Goal: Information Seeking & Learning: Find specific fact

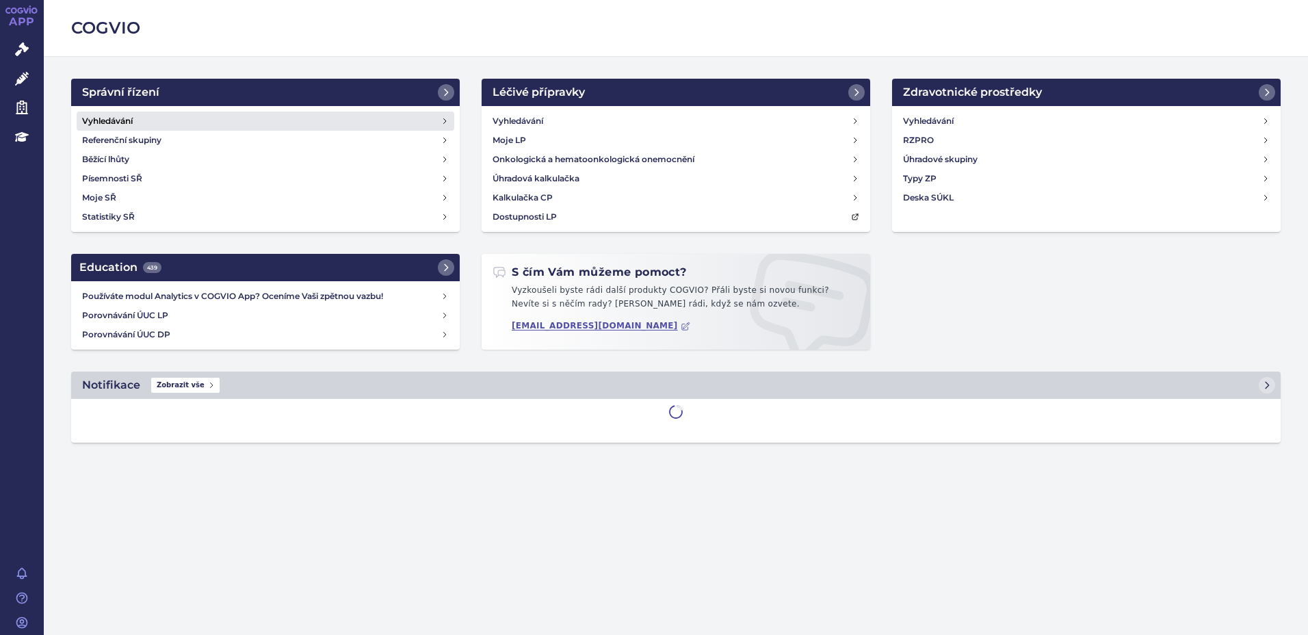
click at [132, 118] on h4 "Vyhledávání" at bounding box center [107, 121] width 51 height 14
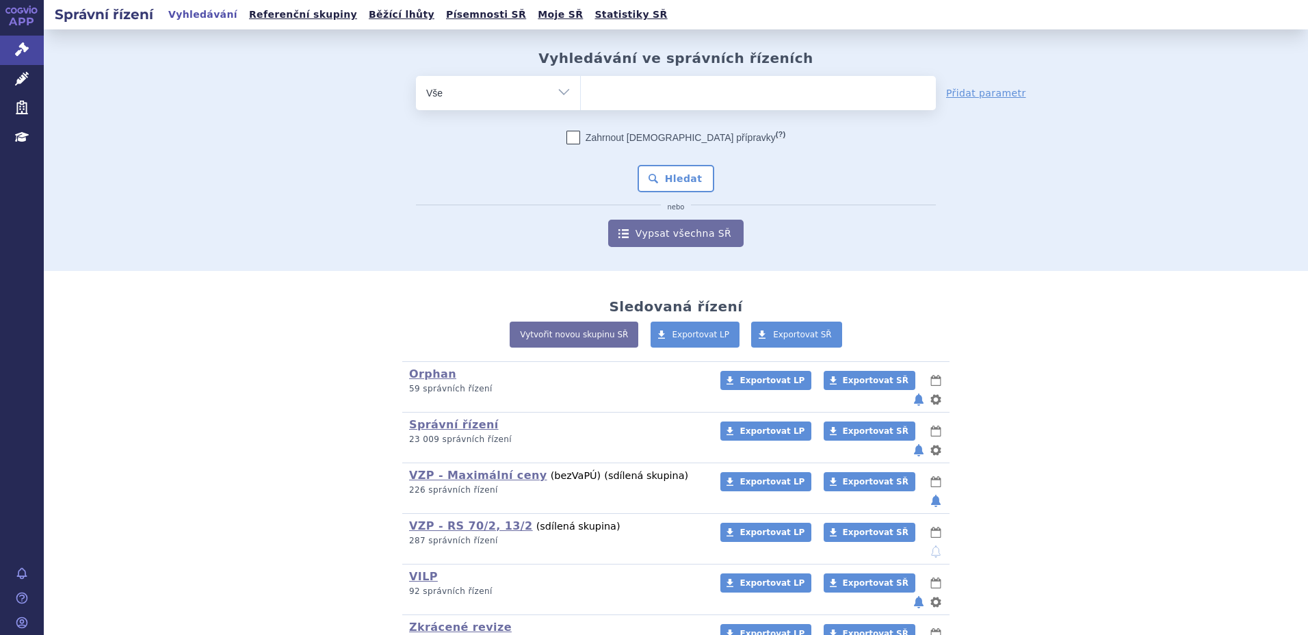
click at [654, 83] on ul at bounding box center [758, 90] width 355 height 29
click at [581, 83] on select at bounding box center [580, 92] width 1 height 34
type input "er"
type input "erb"
type input "erbit"
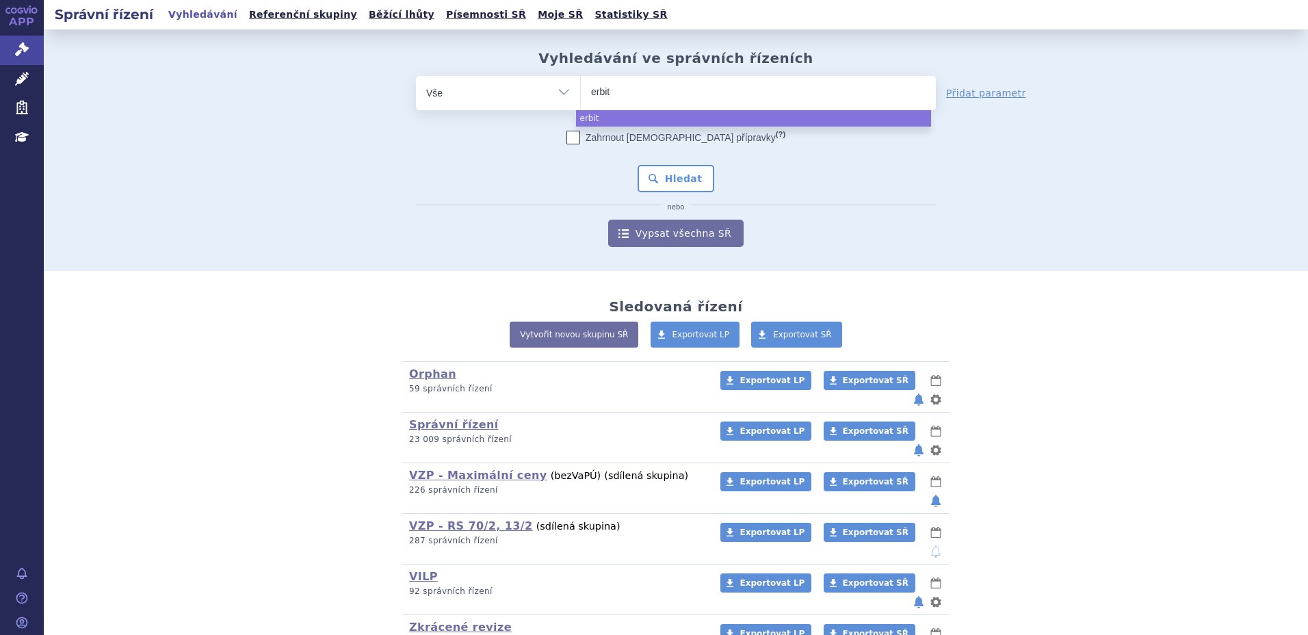
type input "erbitu"
type input "[MEDICAL_DATA]"
select select "[MEDICAL_DATA]"
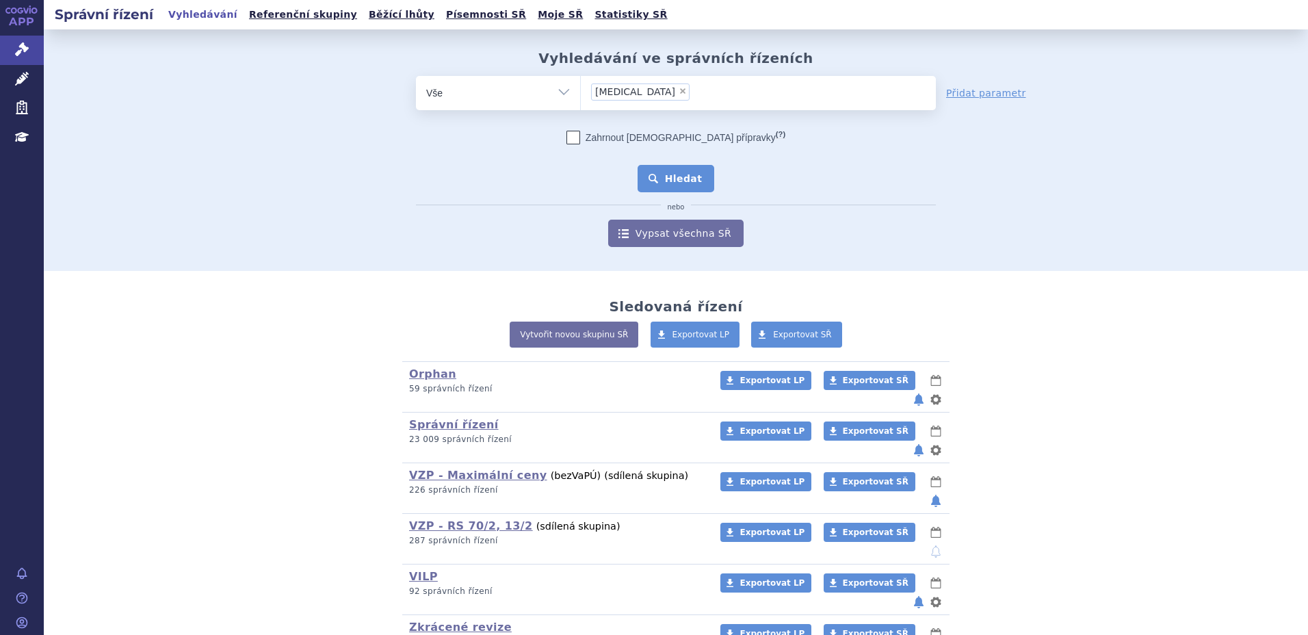
click at [672, 174] on button "Hledat" at bounding box center [676, 178] width 77 height 27
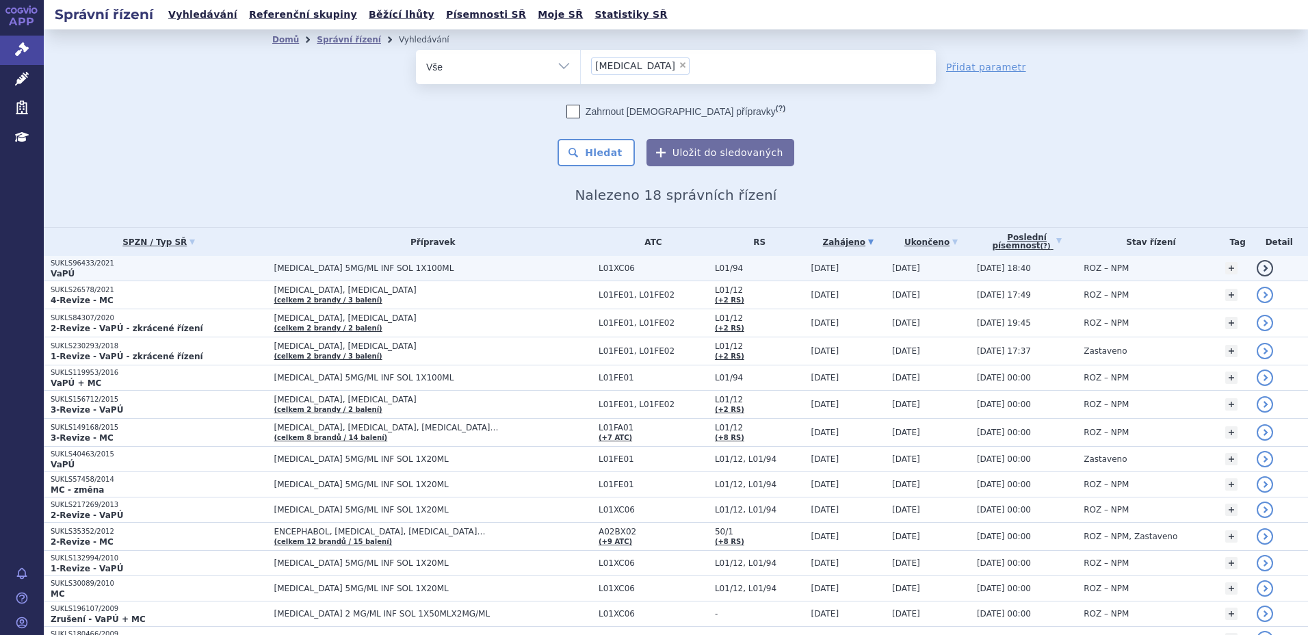
click at [77, 271] on p "VaPÚ" at bounding box center [159, 273] width 217 height 11
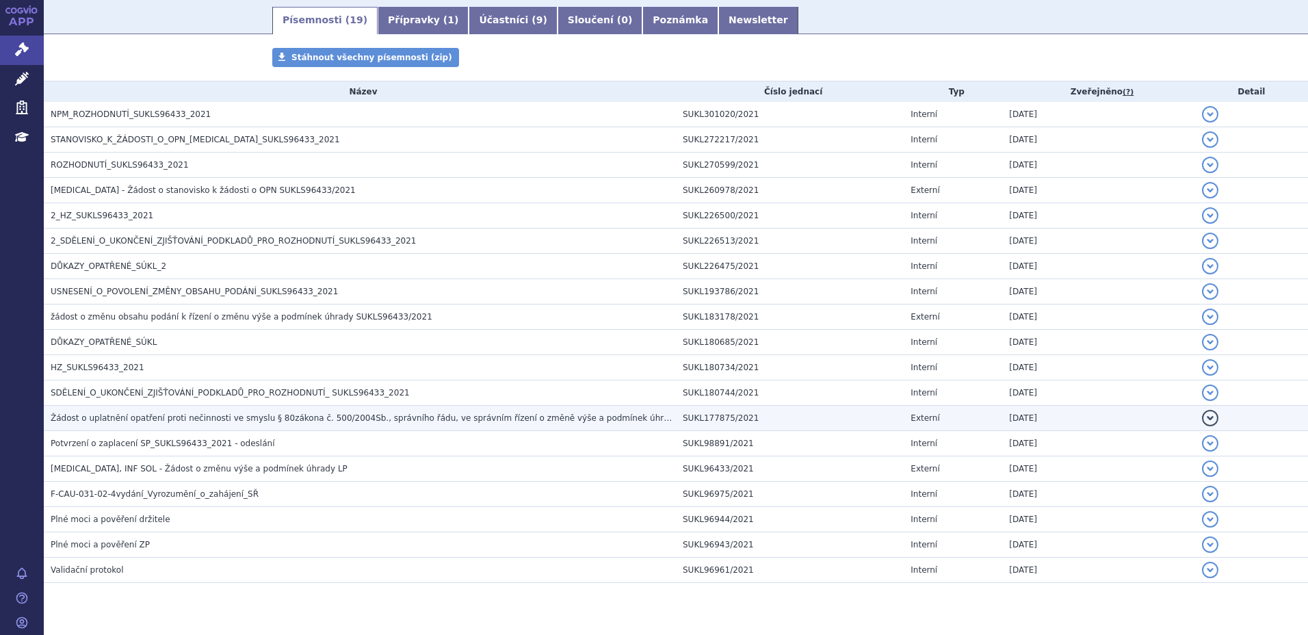
scroll to position [244, 0]
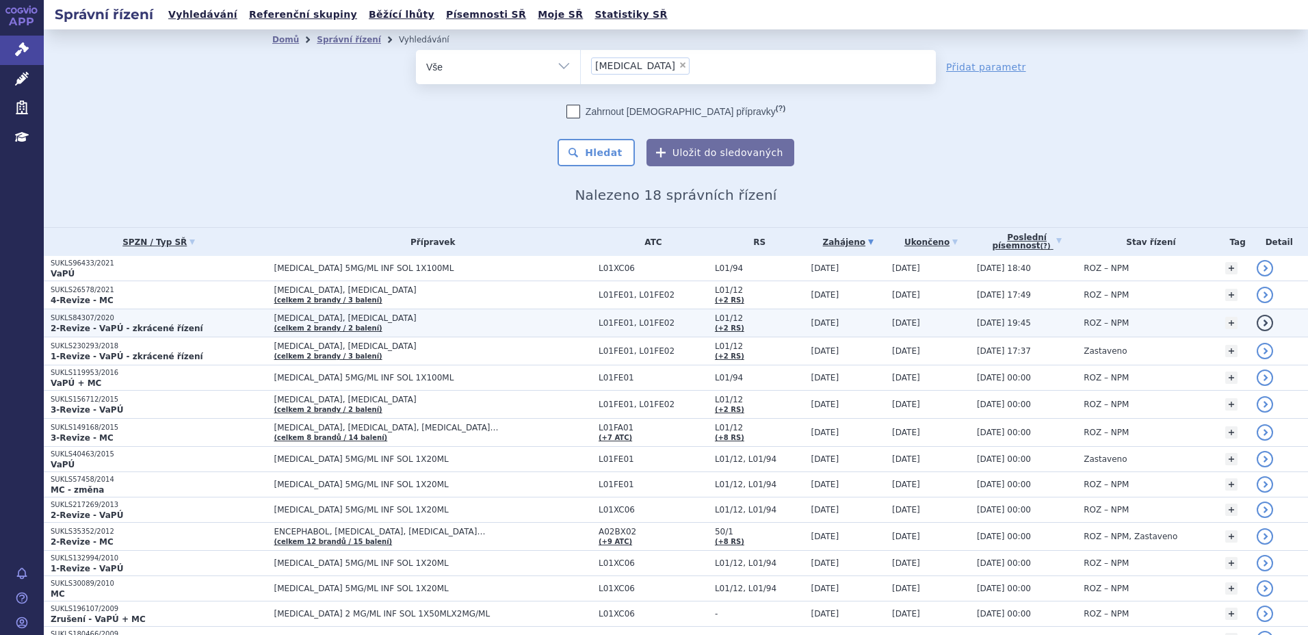
click at [124, 318] on p "SUKLS84307/2020" at bounding box center [159, 318] width 217 height 10
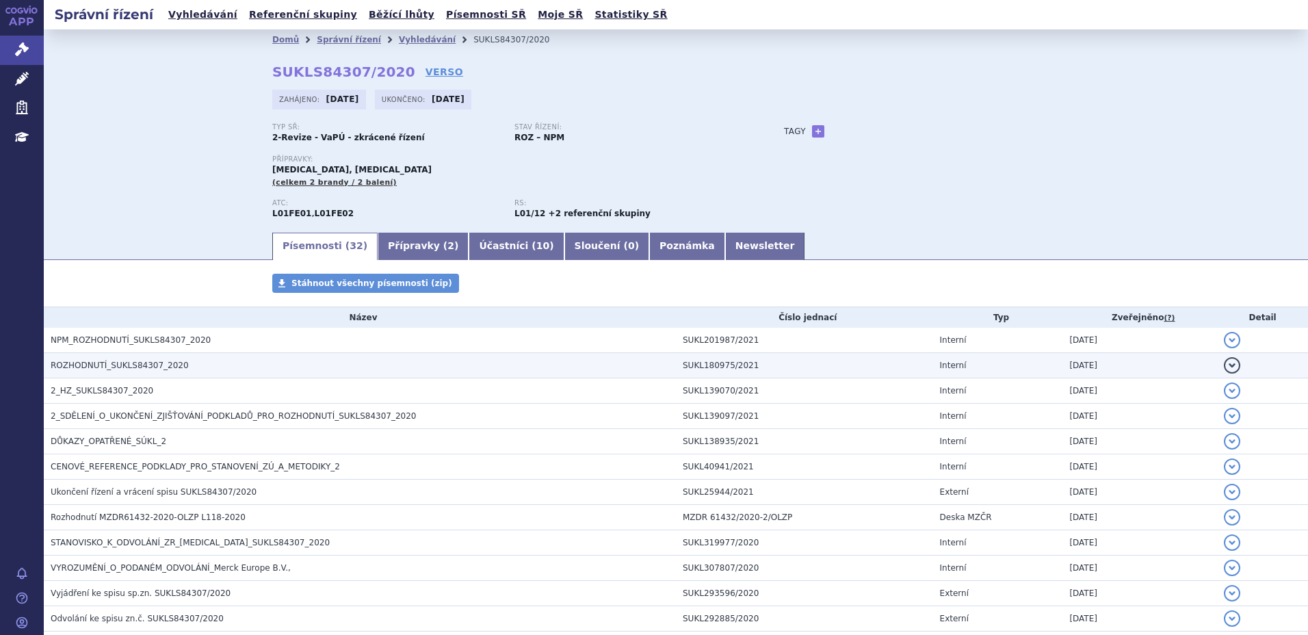
click at [113, 370] on span "ROZHODNUTÍ_SUKLS84307_2020" at bounding box center [120, 366] width 138 height 10
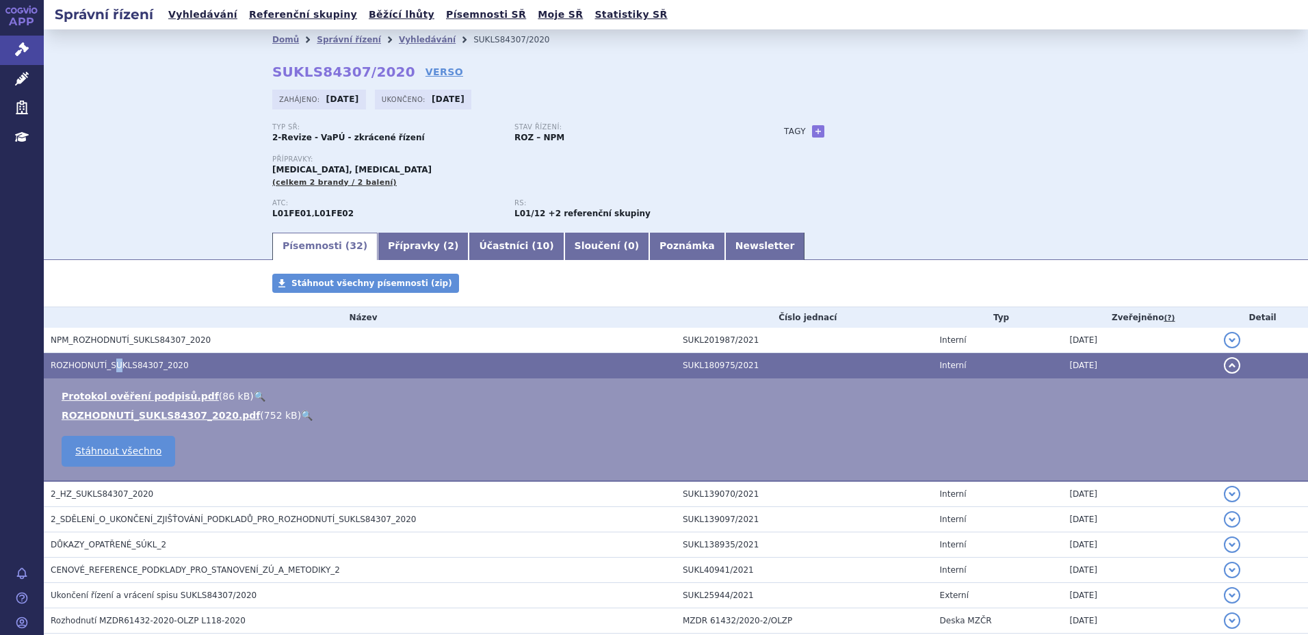
click at [301, 414] on link "🔍" at bounding box center [307, 415] width 12 height 11
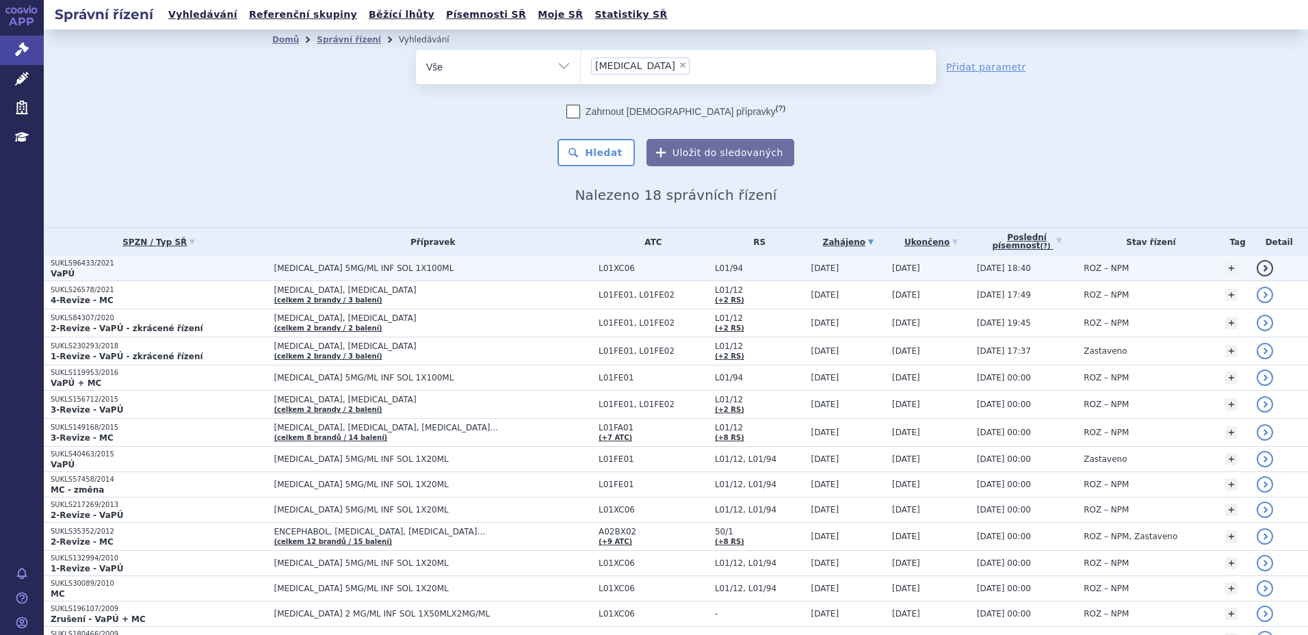
click at [112, 265] on p "SUKLS96433/2021" at bounding box center [159, 264] width 217 height 10
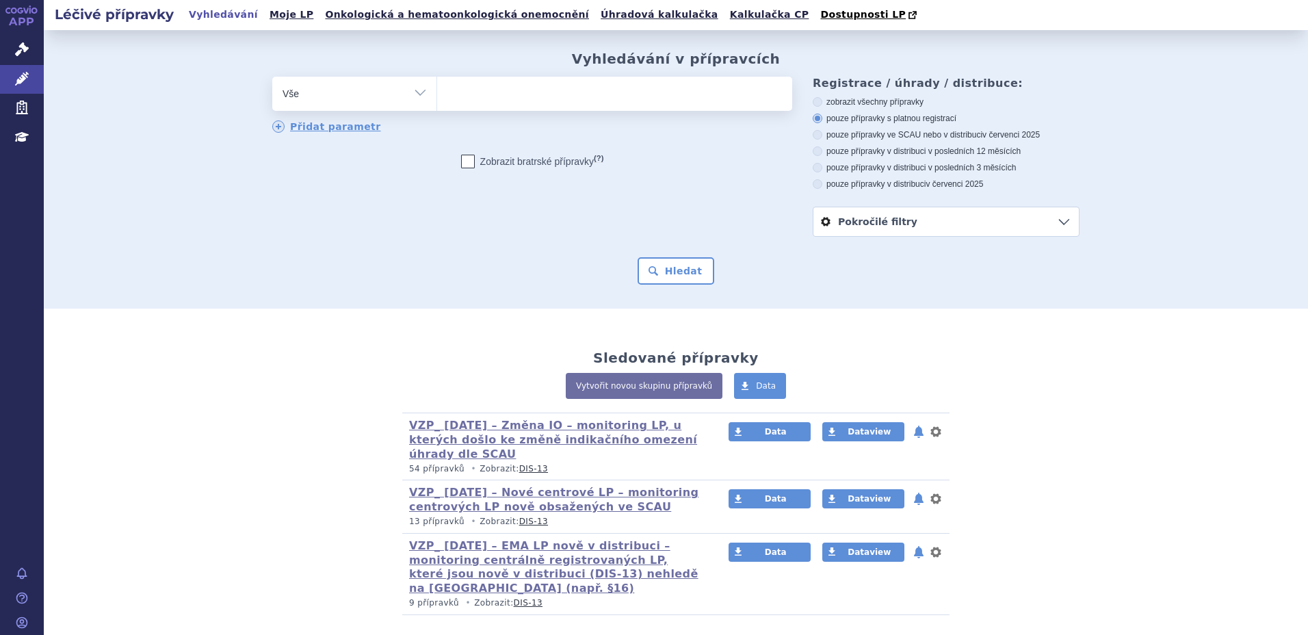
click at [519, 97] on ul at bounding box center [614, 91] width 355 height 29
click at [437, 97] on select at bounding box center [436, 93] width 1 height 34
type input "er"
type input "erbi"
type input "erbit"
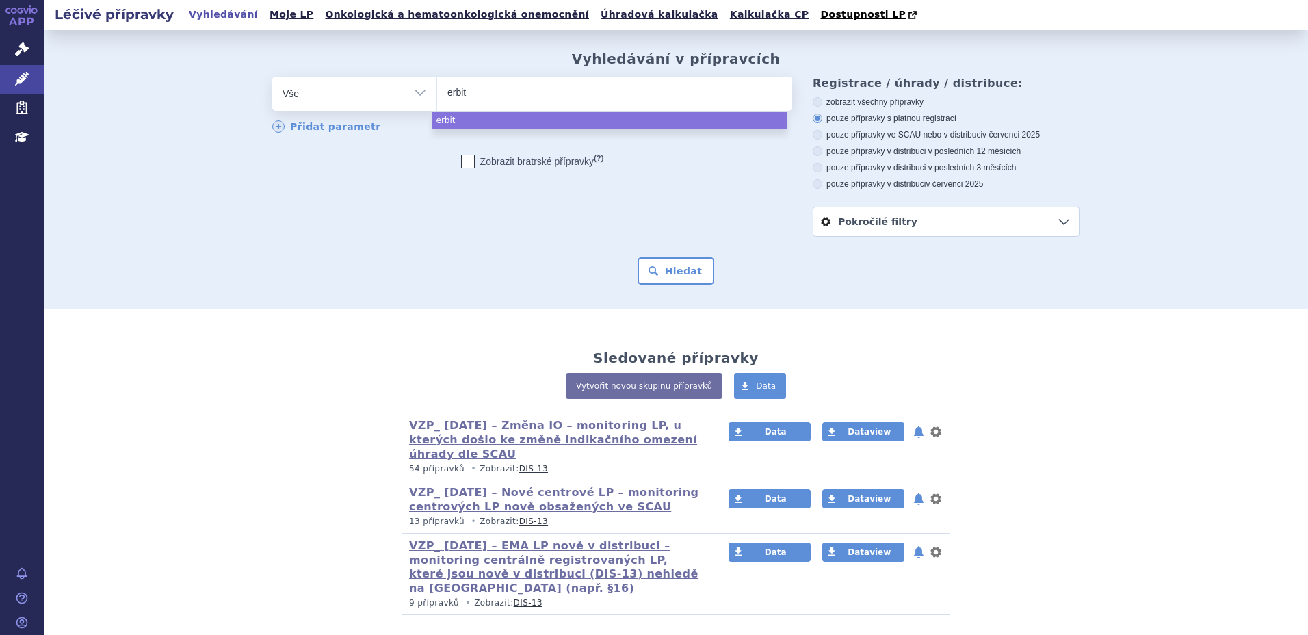
type input "erbitu"
type input "[MEDICAL_DATA]"
select select "[MEDICAL_DATA]"
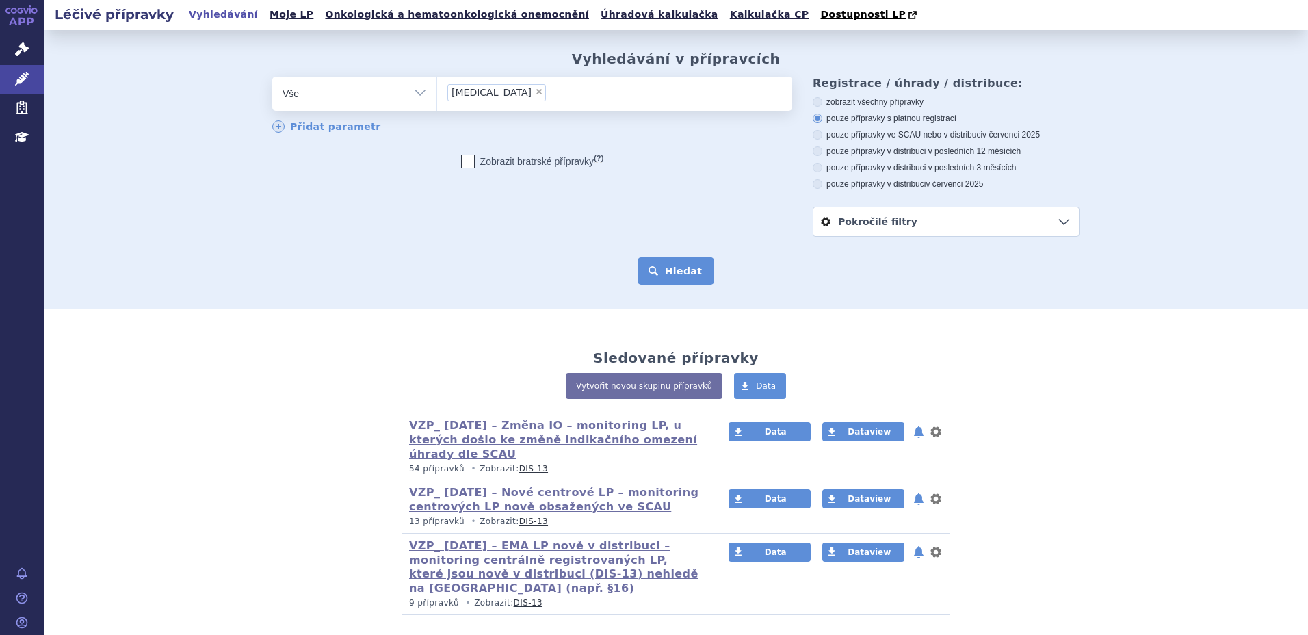
click at [684, 267] on button "Hledat" at bounding box center [676, 270] width 77 height 27
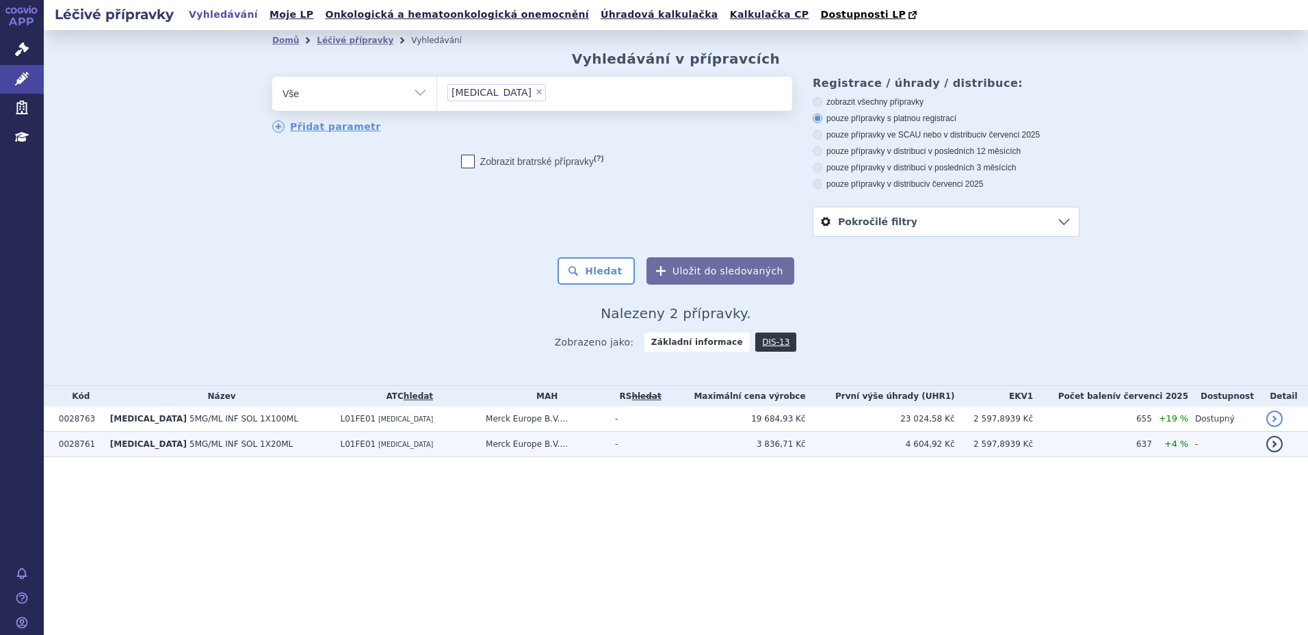
click at [755, 448] on td "3 836,71 Kč" at bounding box center [736, 444] width 140 height 25
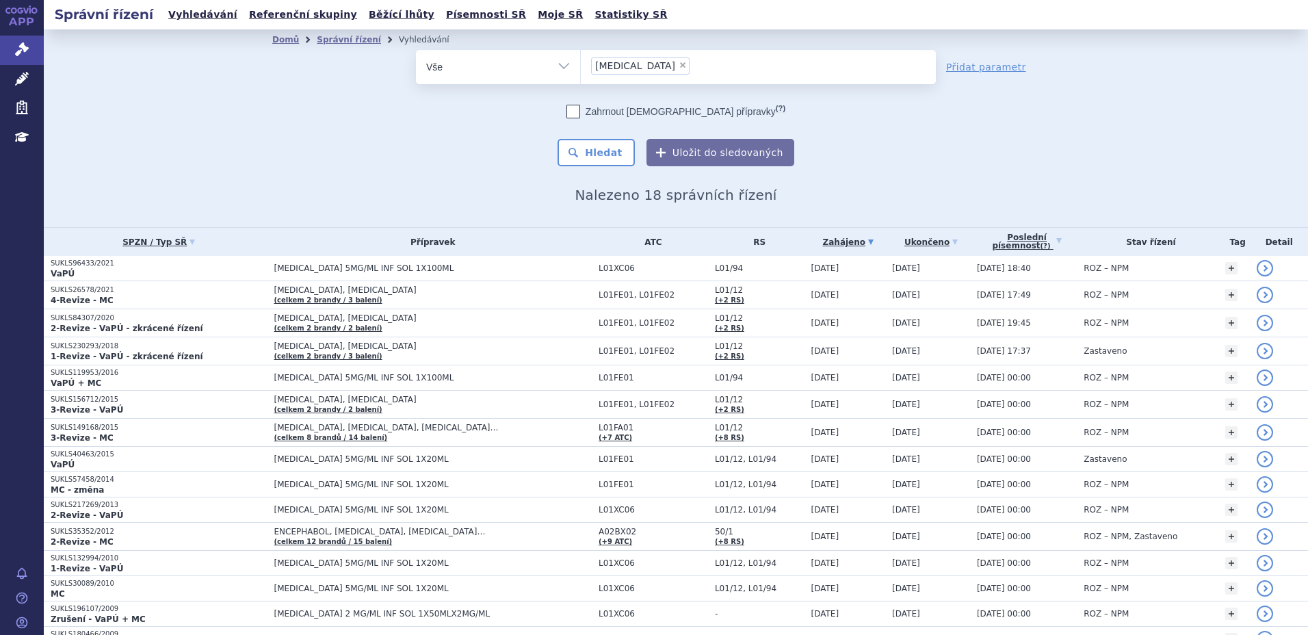
click at [679, 62] on span "×" at bounding box center [683, 65] width 8 height 8
click at [581, 62] on select "erbitux" at bounding box center [580, 66] width 1 height 34
select select
click at [627, 65] on ul at bounding box center [758, 64] width 355 height 29
click at [581, 65] on select "erbitux" at bounding box center [580, 66] width 1 height 34
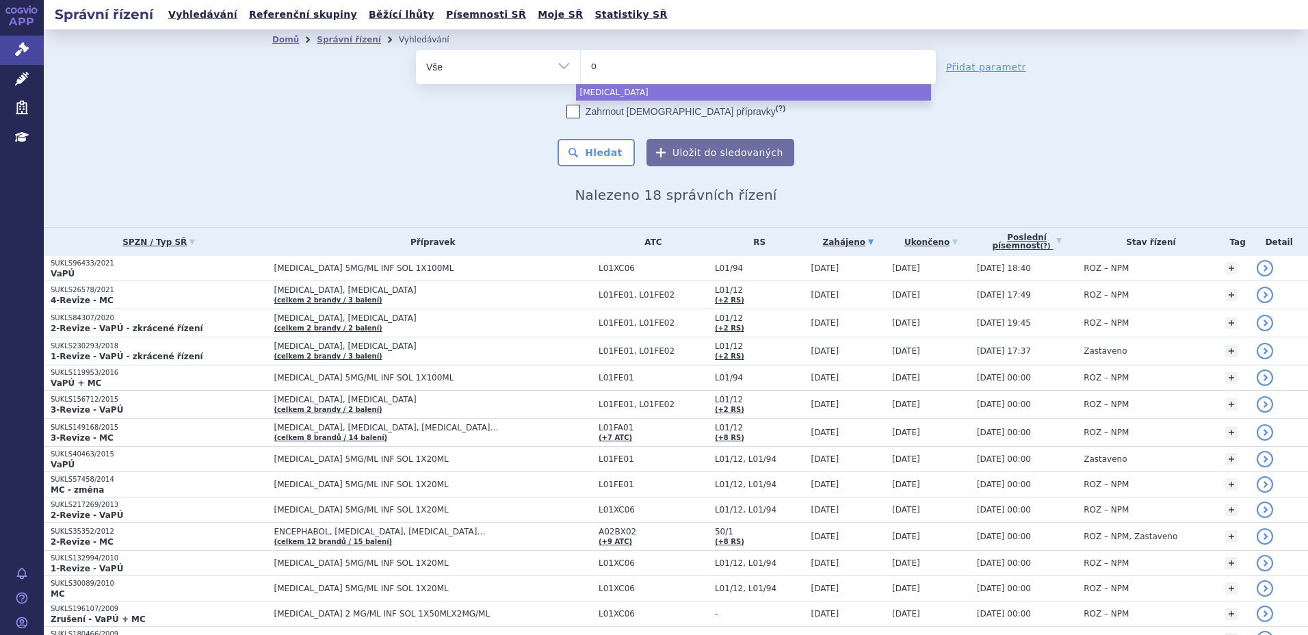
type input "op"
type input "opfo"
type input "opfol"
type input "opfolda"
select select "opfolda"
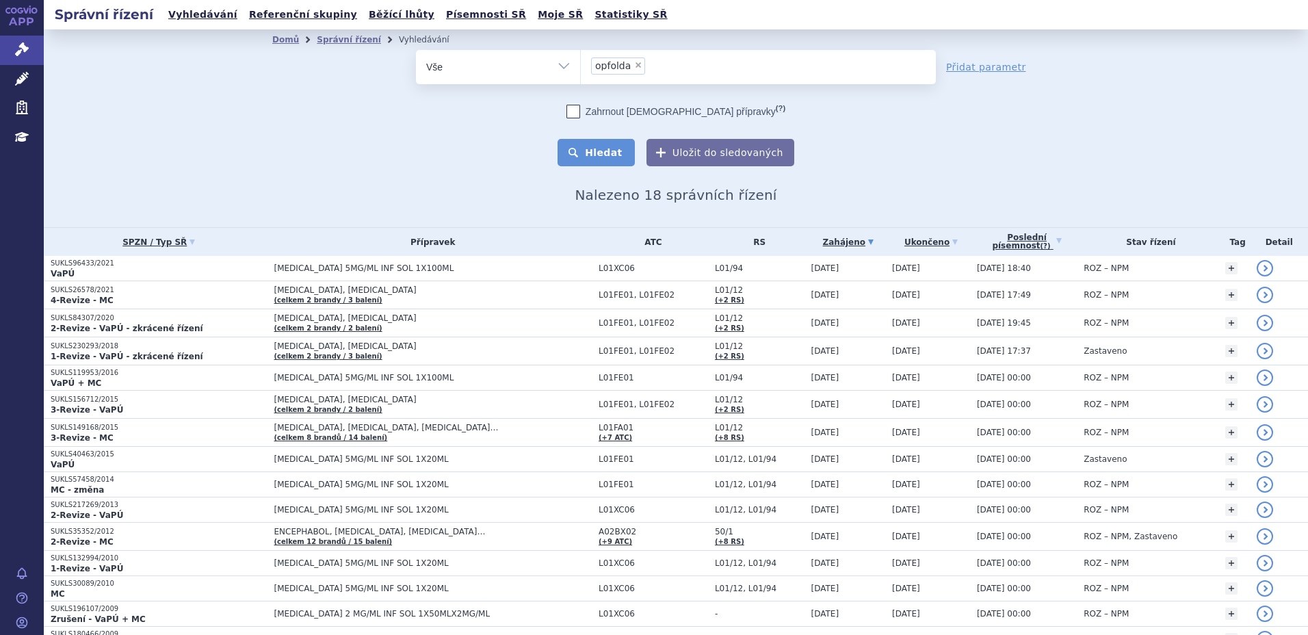
click at [605, 148] on button "Hledat" at bounding box center [596, 152] width 77 height 27
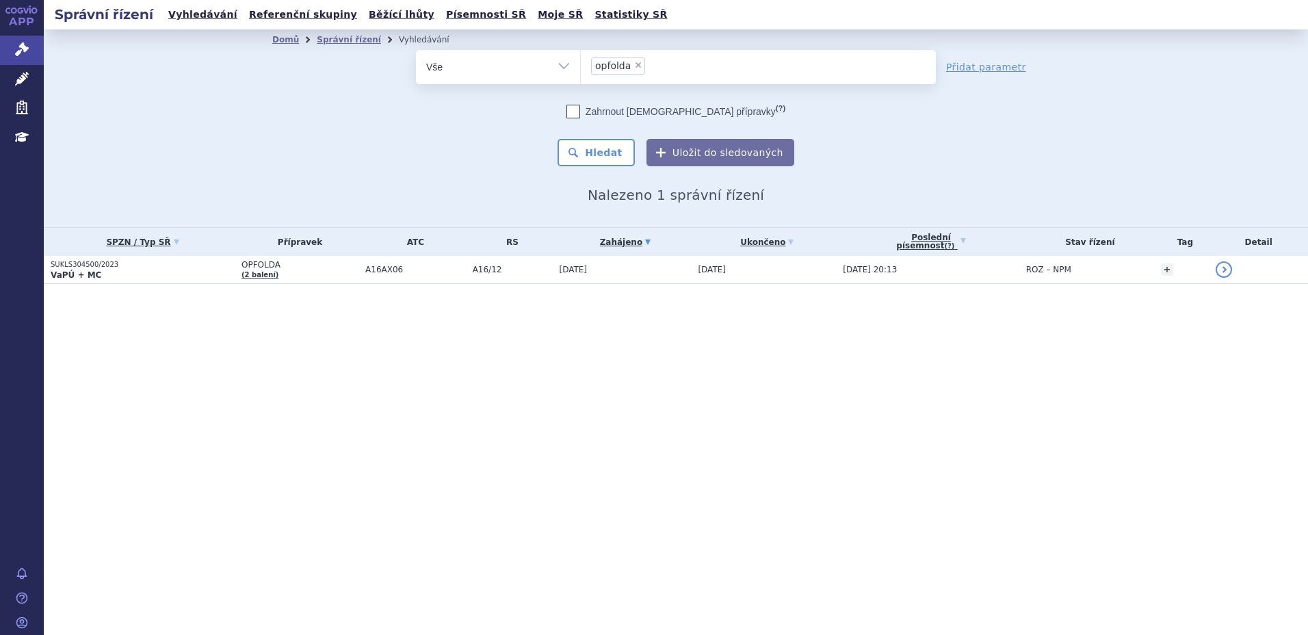
click at [638, 64] on span "×" at bounding box center [638, 65] width 8 height 8
click at [581, 64] on select "opfolda" at bounding box center [580, 66] width 1 height 34
select select
type input "za"
type input "zave"
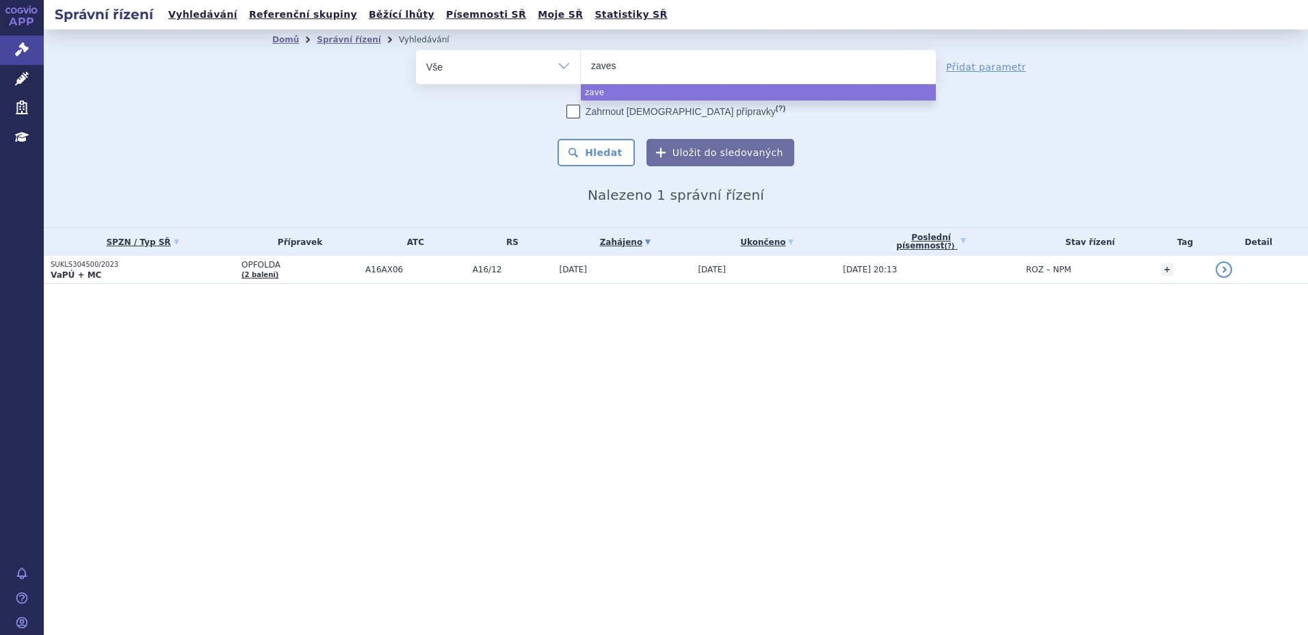
type input "zavesc"
type input "zavesca"
select select "zavesca"
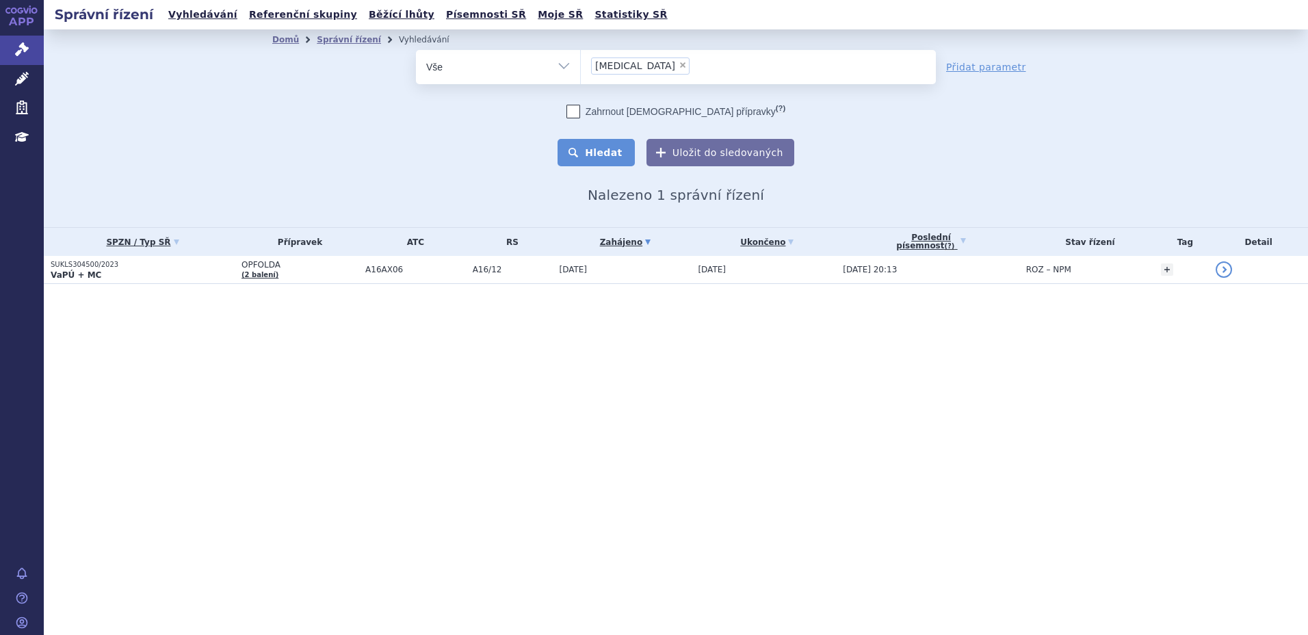
click at [584, 144] on button "Hledat" at bounding box center [596, 152] width 77 height 27
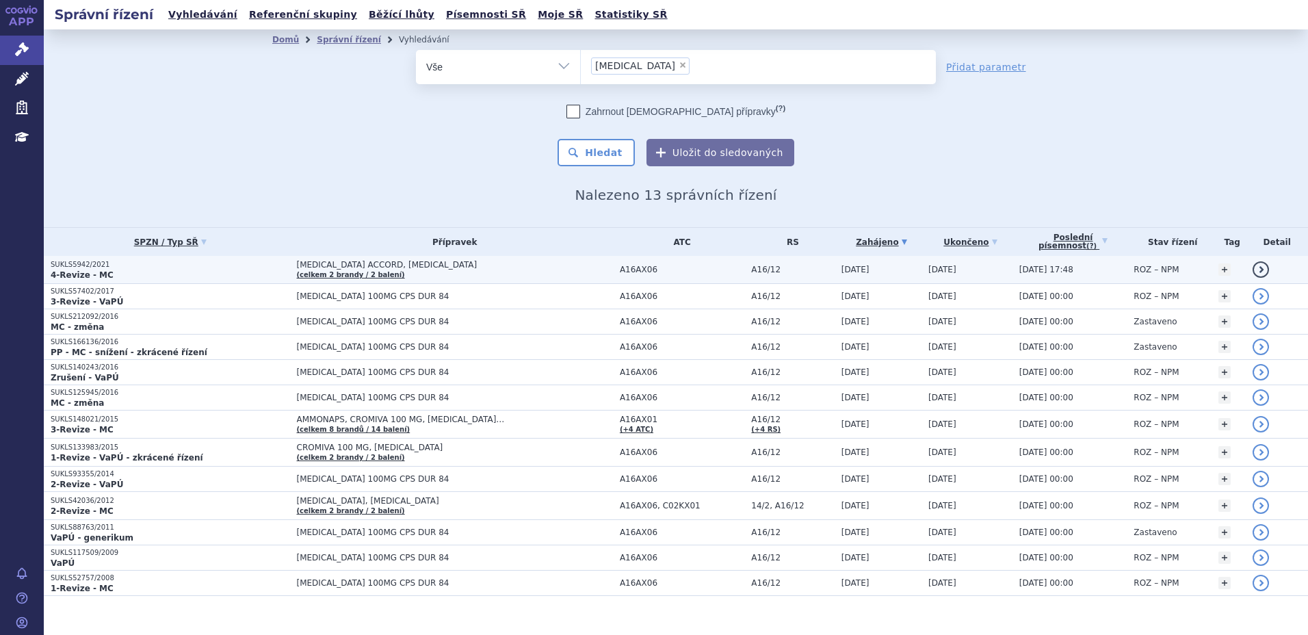
click at [172, 270] on p "4-Revize - MC" at bounding box center [170, 275] width 239 height 11
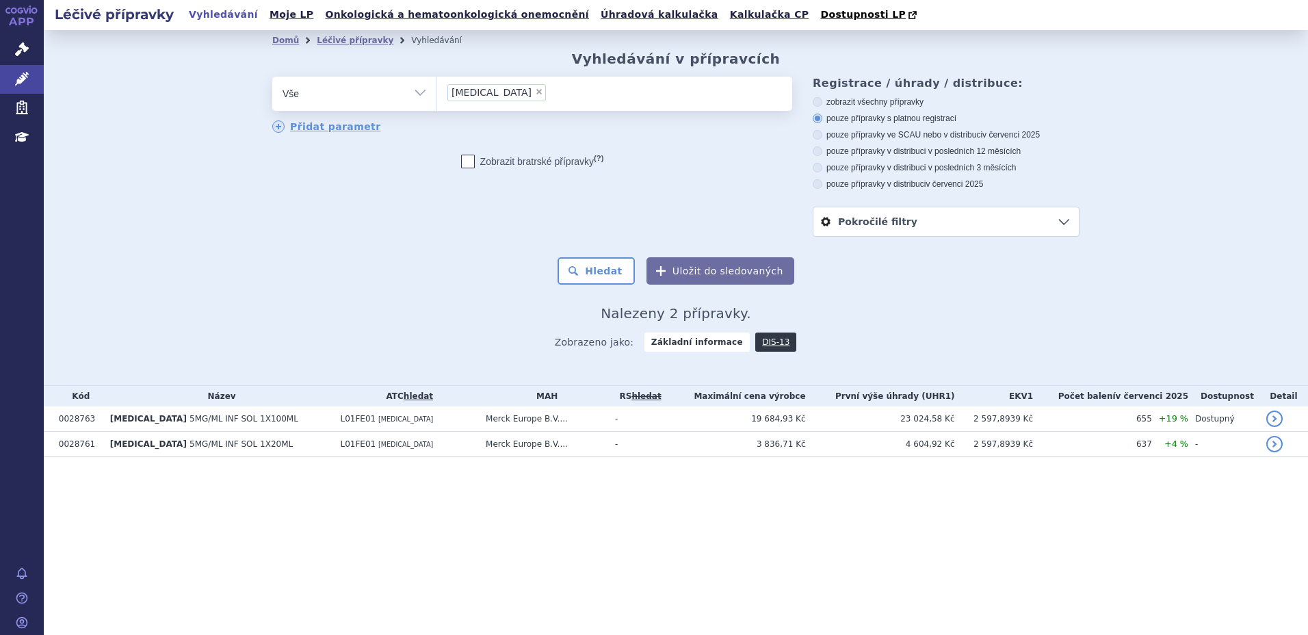
click at [535, 90] on span "×" at bounding box center [539, 92] width 8 height 8
click at [437, 90] on select "[MEDICAL_DATA]" at bounding box center [436, 93] width 1 height 34
select select
type input "mi"
type input "mig"
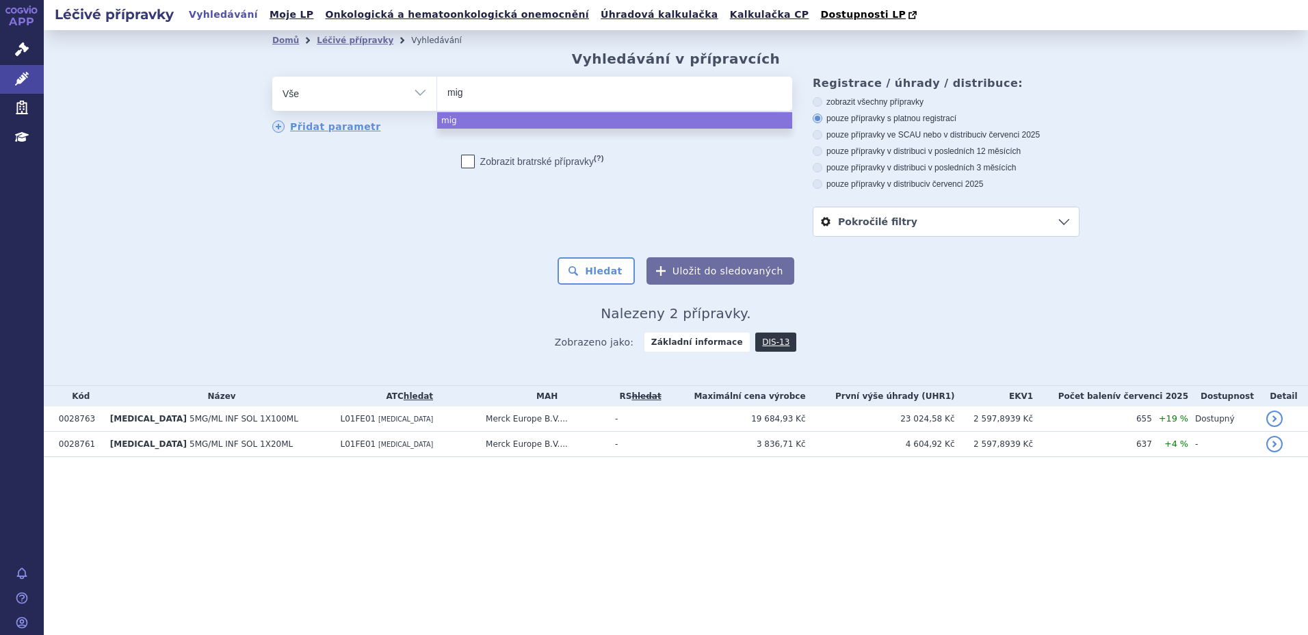
type input "[PERSON_NAME]"
type input "miglu"
type input "miglus"
type input "miglust"
type input "miglusta"
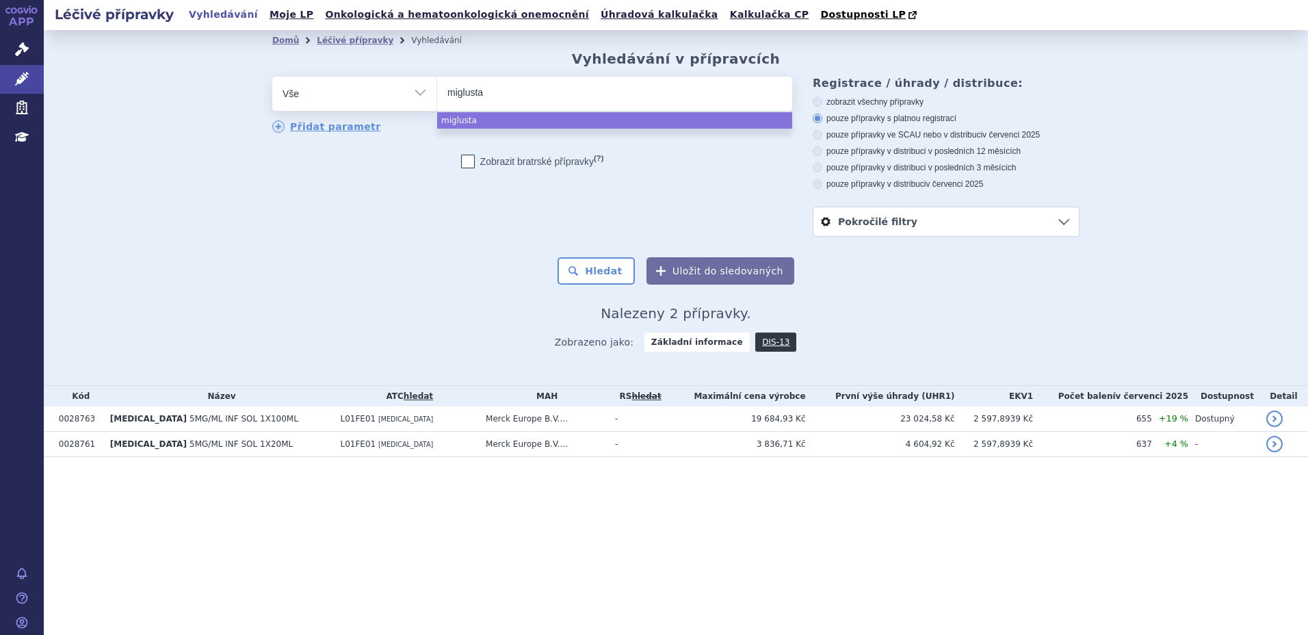
type input "miglustat"
select select "miglustat"
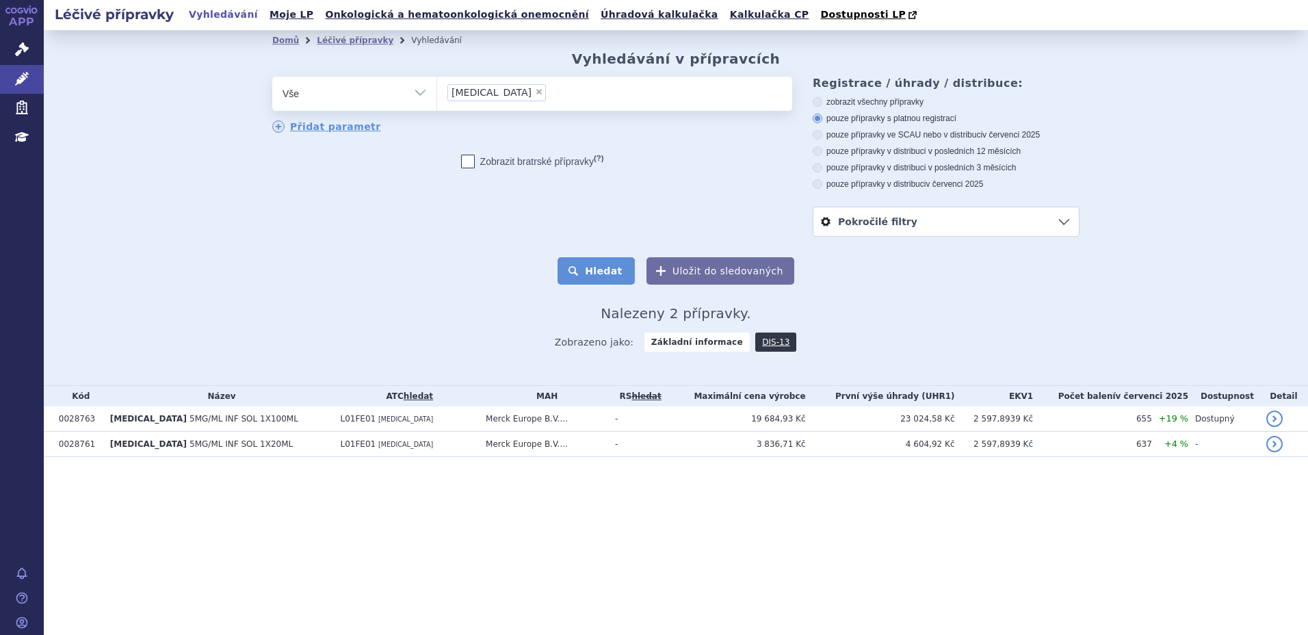
click at [611, 269] on button "Hledat" at bounding box center [596, 270] width 77 height 27
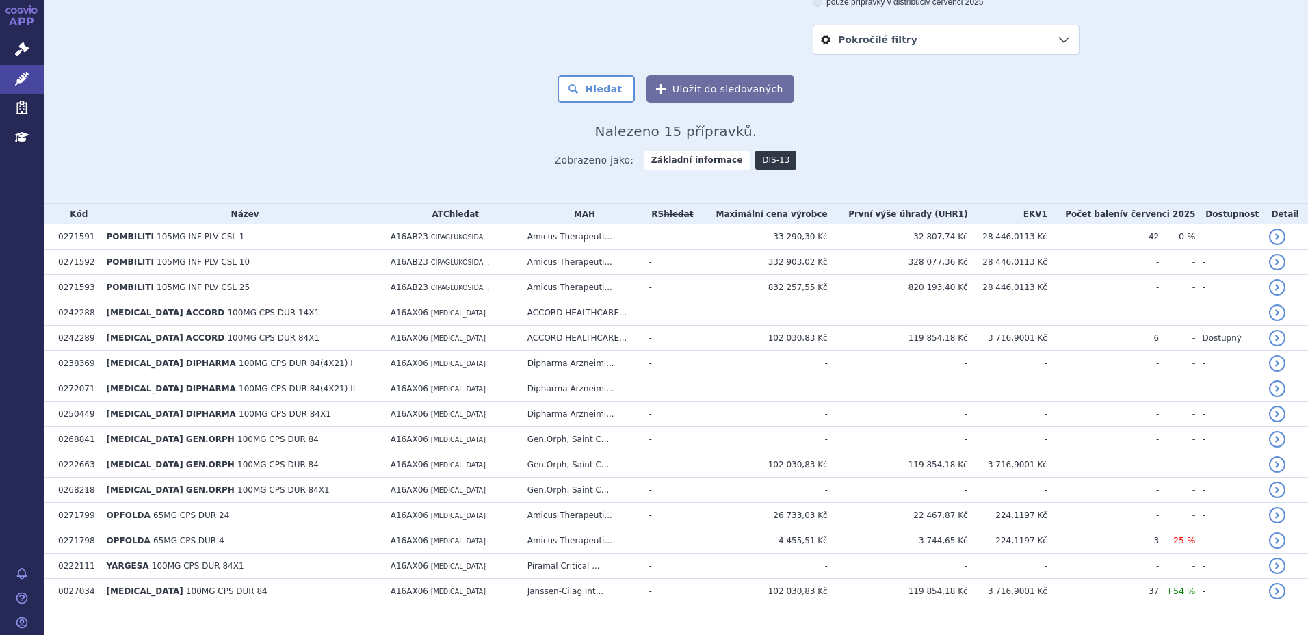
scroll to position [207, 0]
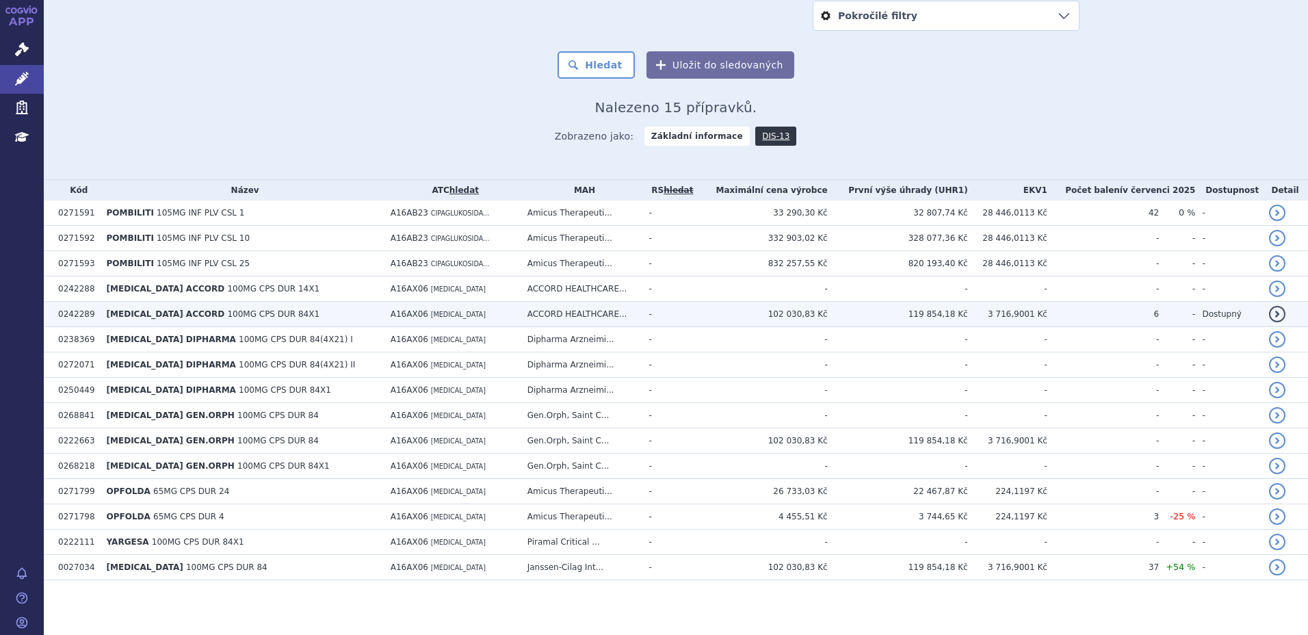
click at [241, 313] on span "100MG CPS DUR 84X1" at bounding box center [273, 314] width 92 height 10
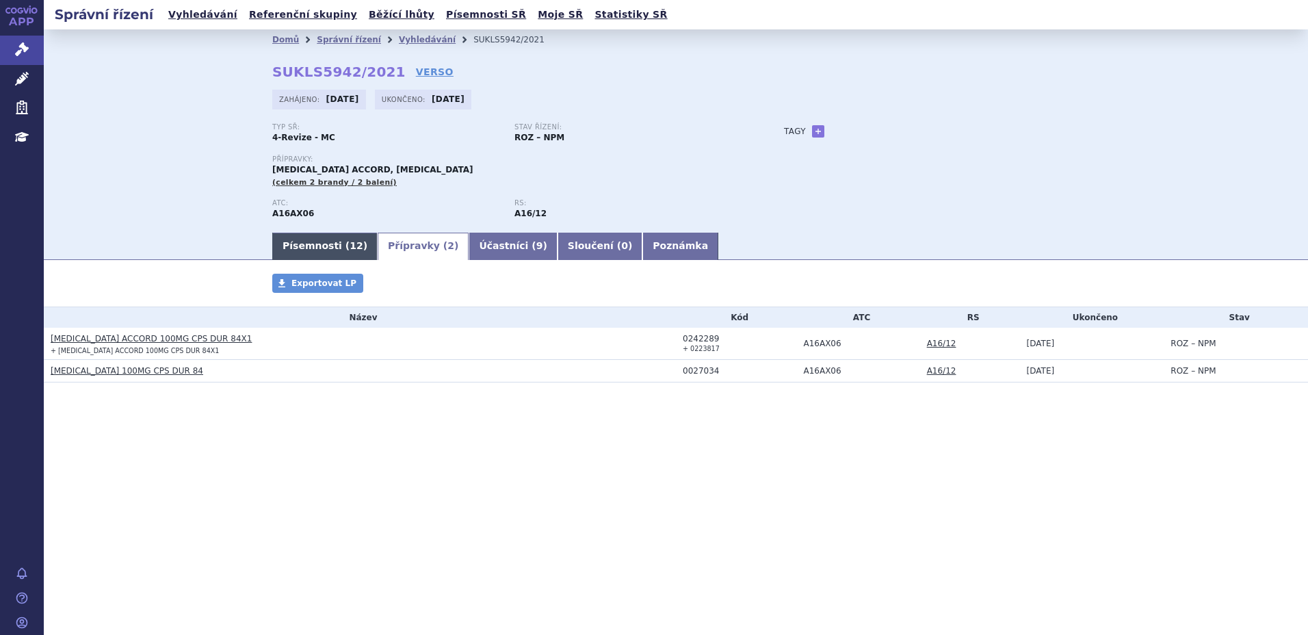
click at [294, 241] on link "Písemnosti ( 12 )" at bounding box center [324, 246] width 105 height 27
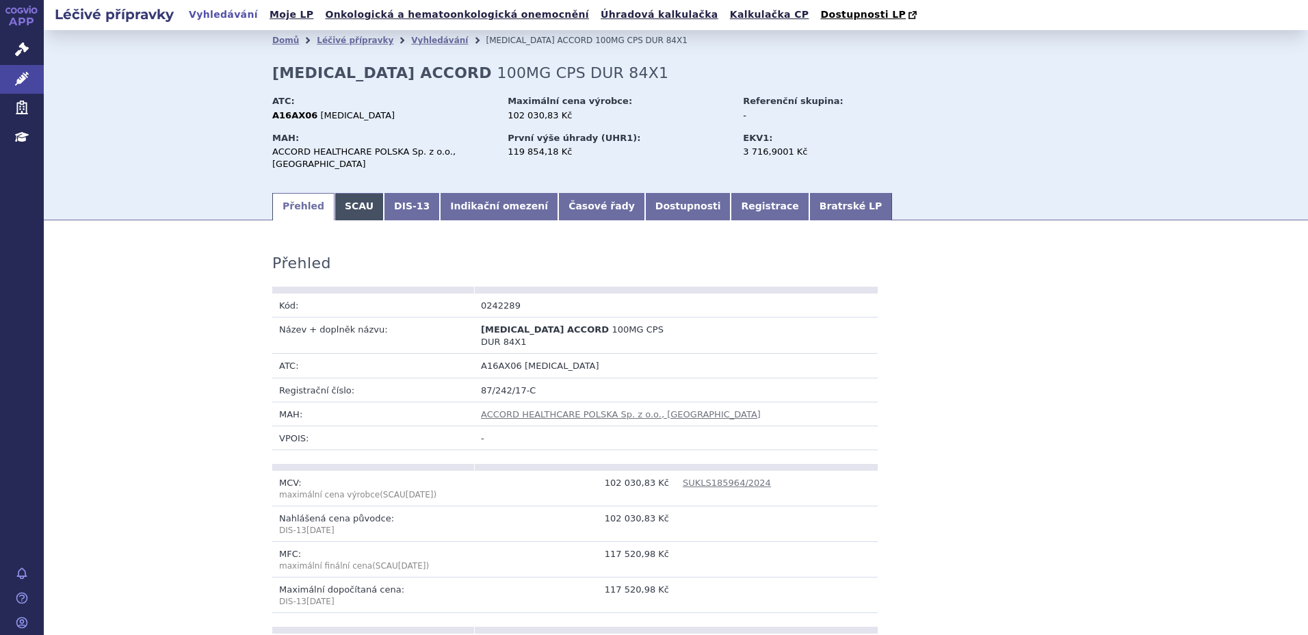
click at [358, 194] on link "SCAU" at bounding box center [359, 206] width 49 height 27
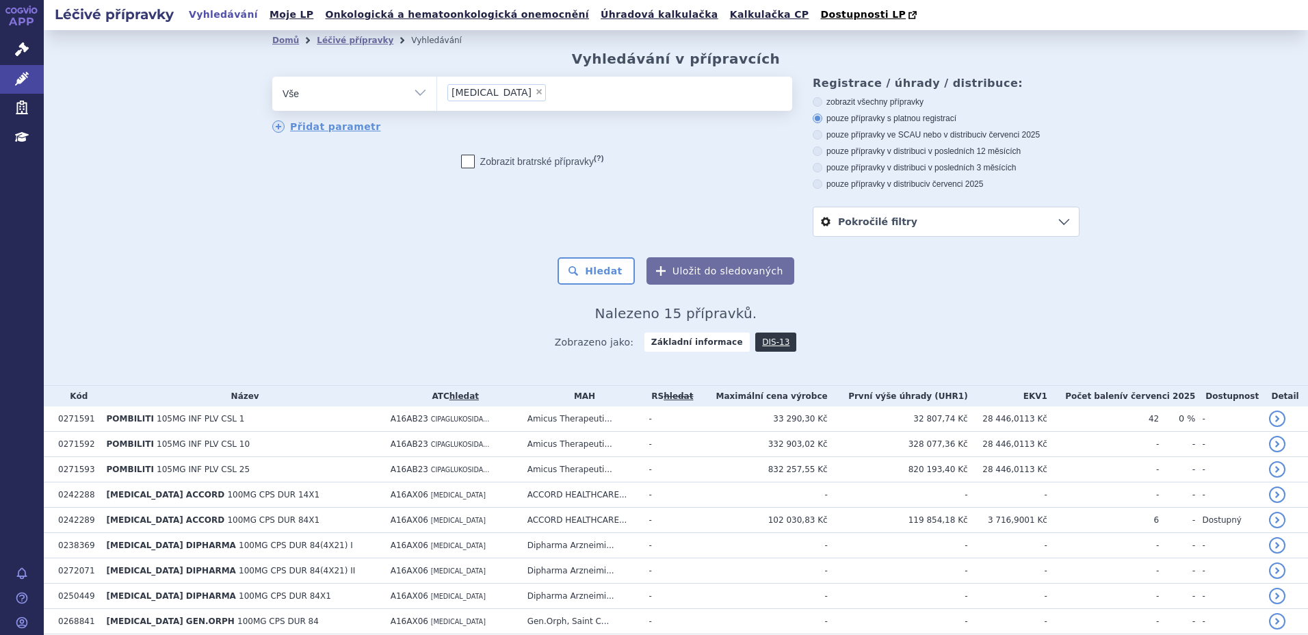
scroll to position [207, 0]
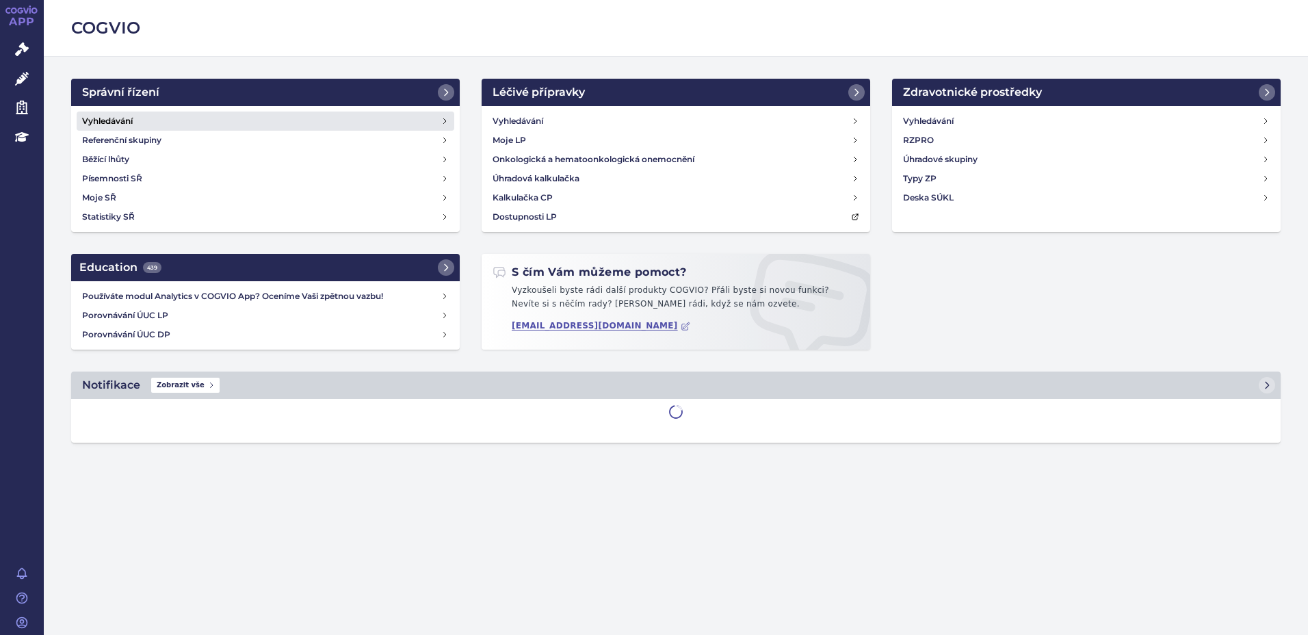
click at [137, 125] on link "Vyhledávání" at bounding box center [266, 121] width 378 height 19
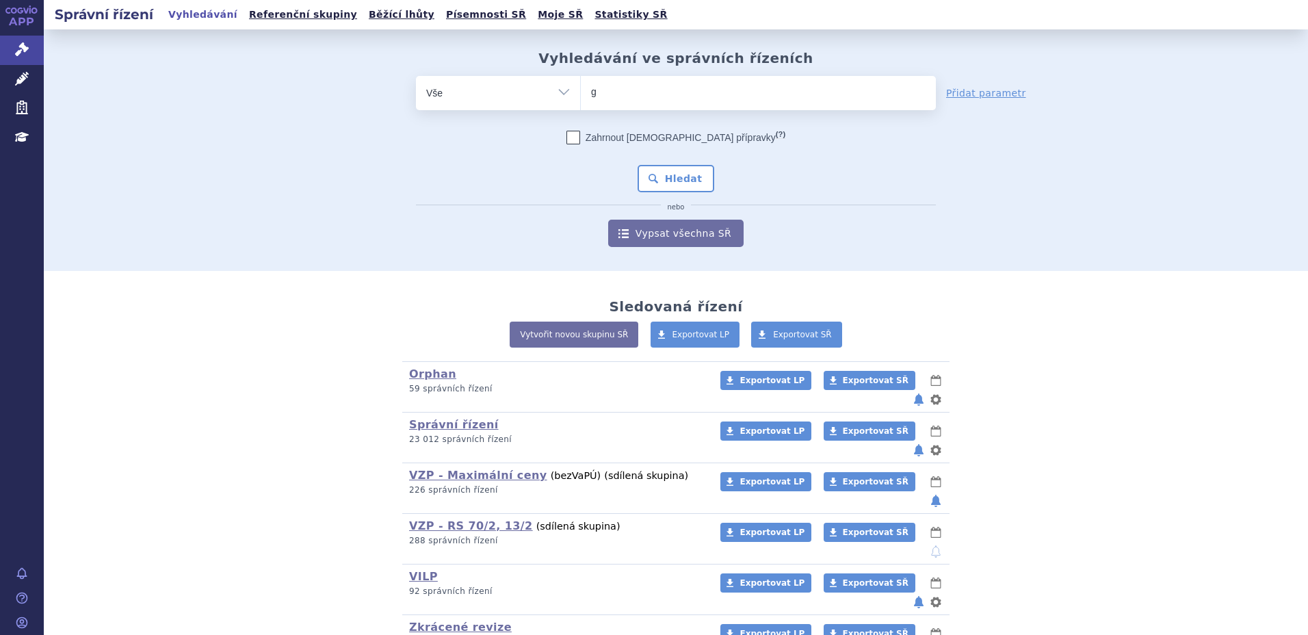
type input "gi"
type input "gile"
type input "gilen"
type input "gile"
type input "giley"
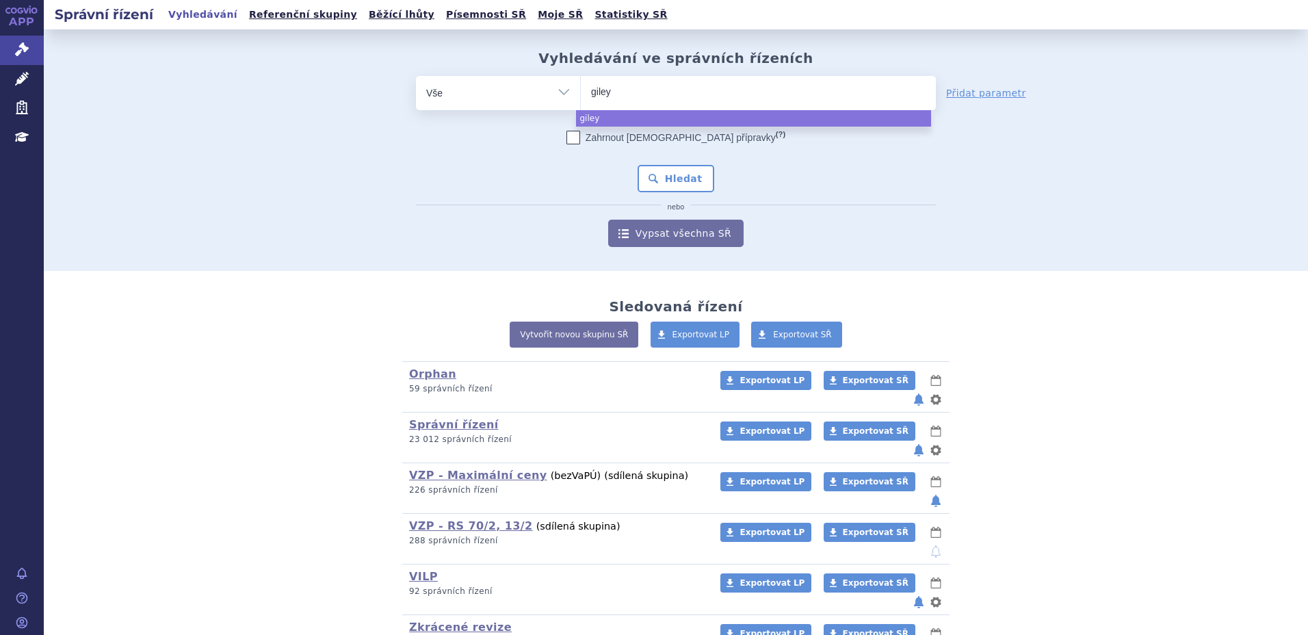
type input "gile"
type input "gilen"
type input "[MEDICAL_DATA]"
drag, startPoint x: 627, startPoint y: 122, endPoint x: 638, endPoint y: 125, distance: 10.5
select select "gilenya"
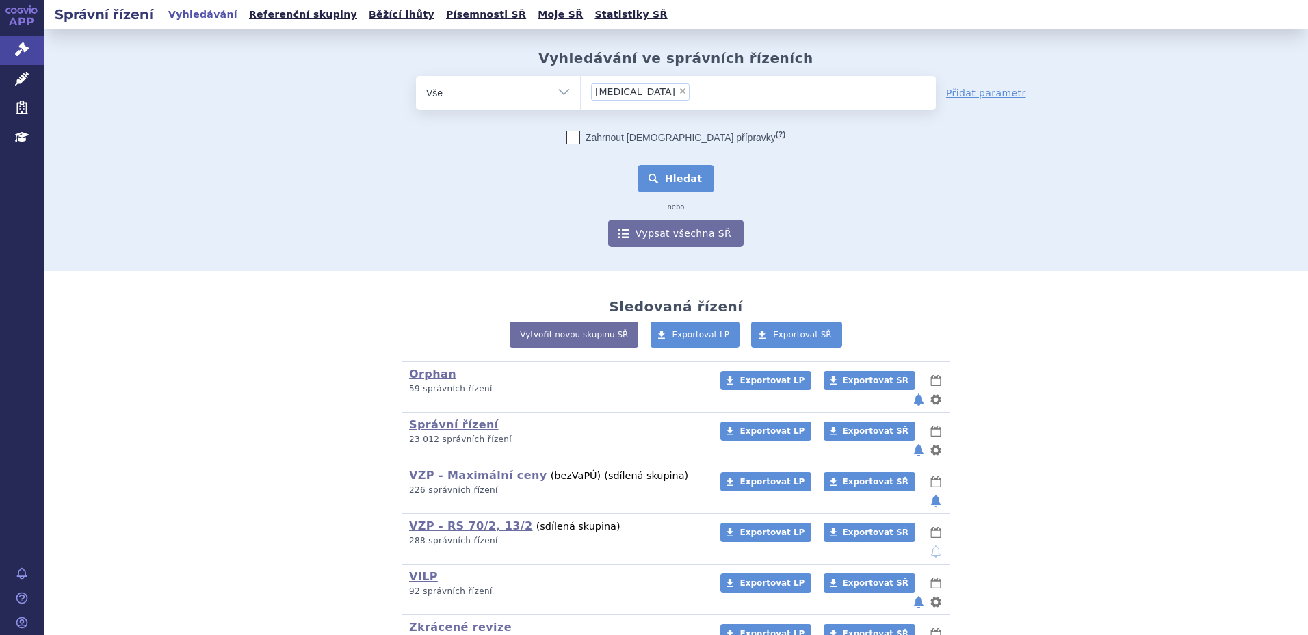
click at [674, 174] on button "Hledat" at bounding box center [676, 178] width 77 height 27
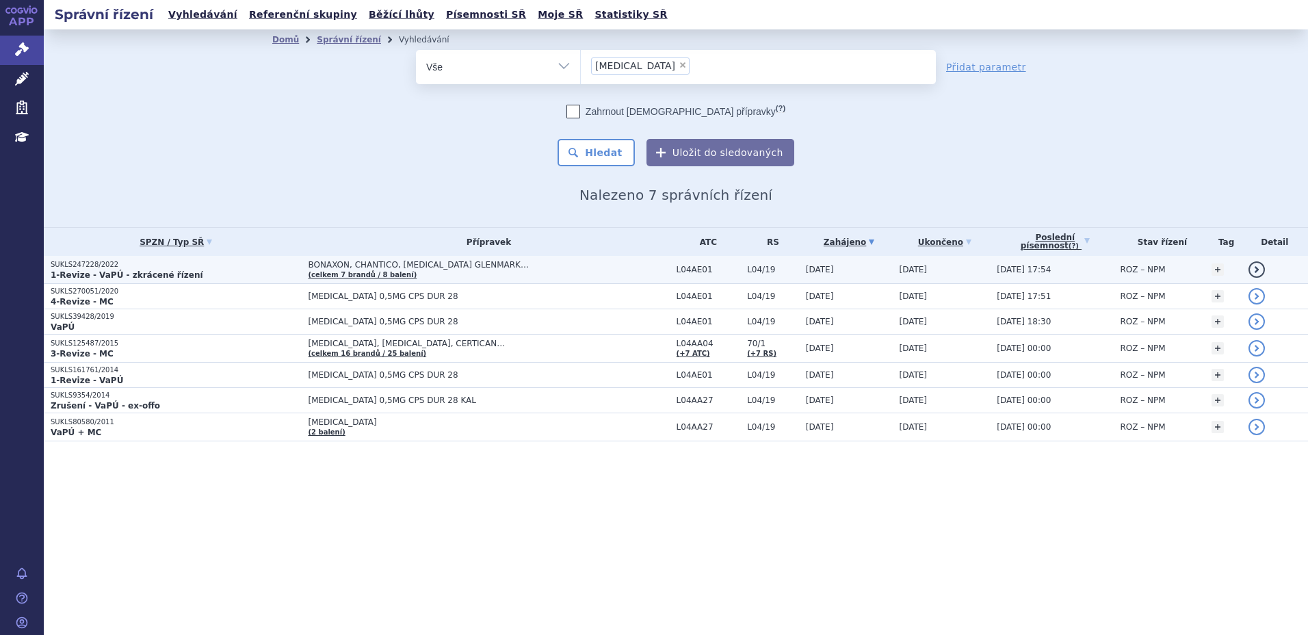
click at [176, 265] on p "SUKLS247228/2022" at bounding box center [176, 265] width 250 height 10
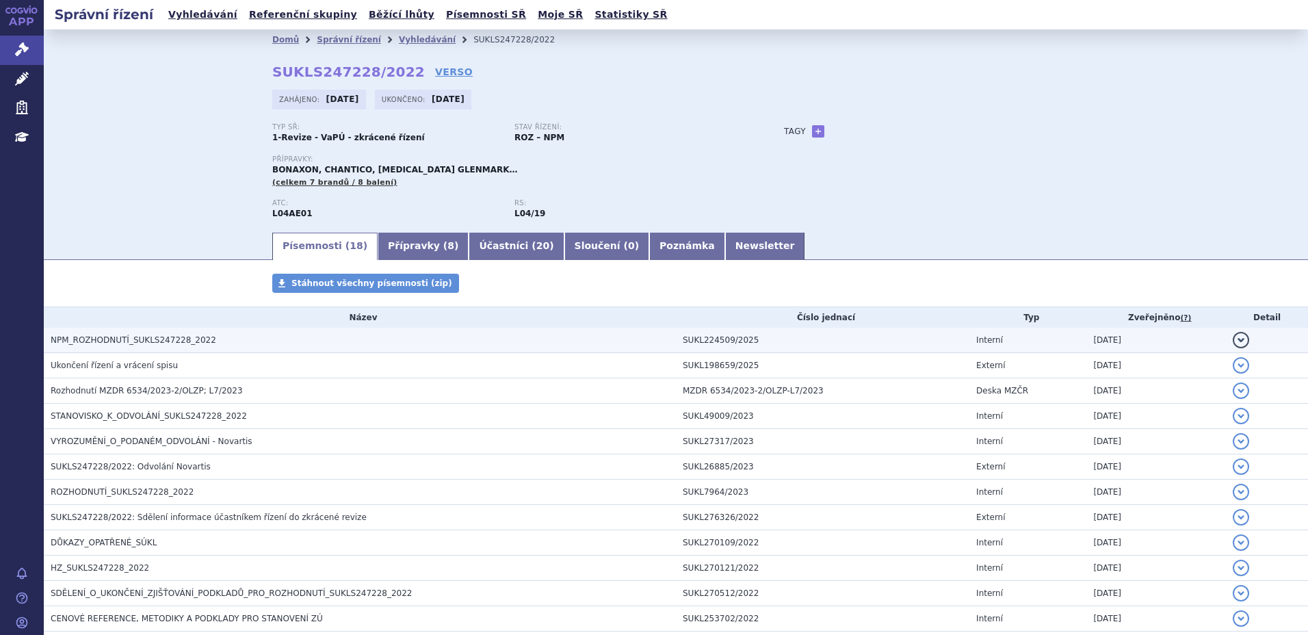
click at [150, 337] on span "NPM_ROZHODNUTÍ_SUKLS247228_2022" at bounding box center [134, 340] width 166 height 10
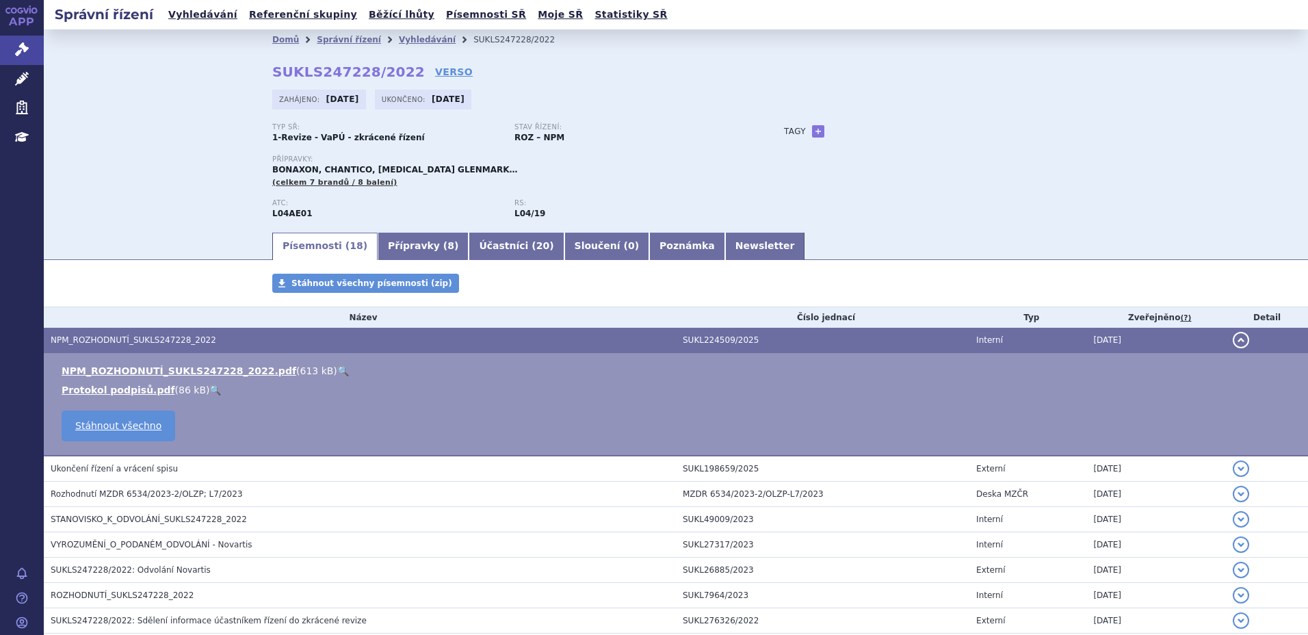
click at [337, 370] on link "🔍" at bounding box center [343, 370] width 12 height 11
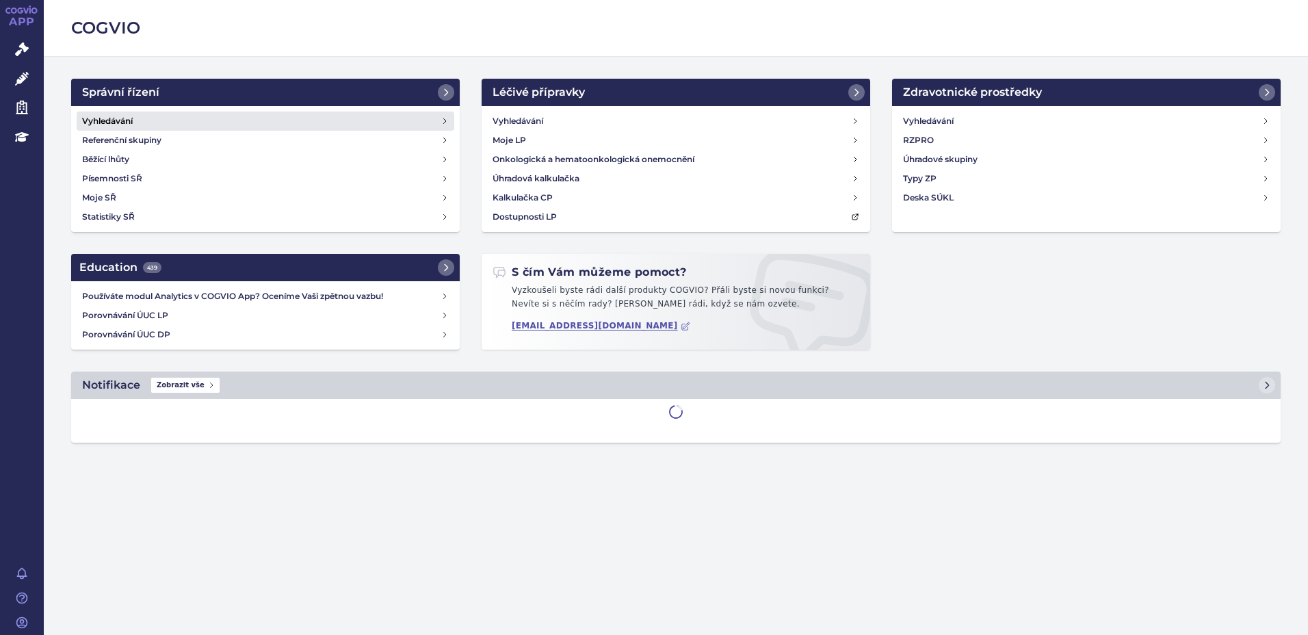
click at [192, 116] on link "Vyhledávání" at bounding box center [266, 121] width 378 height 19
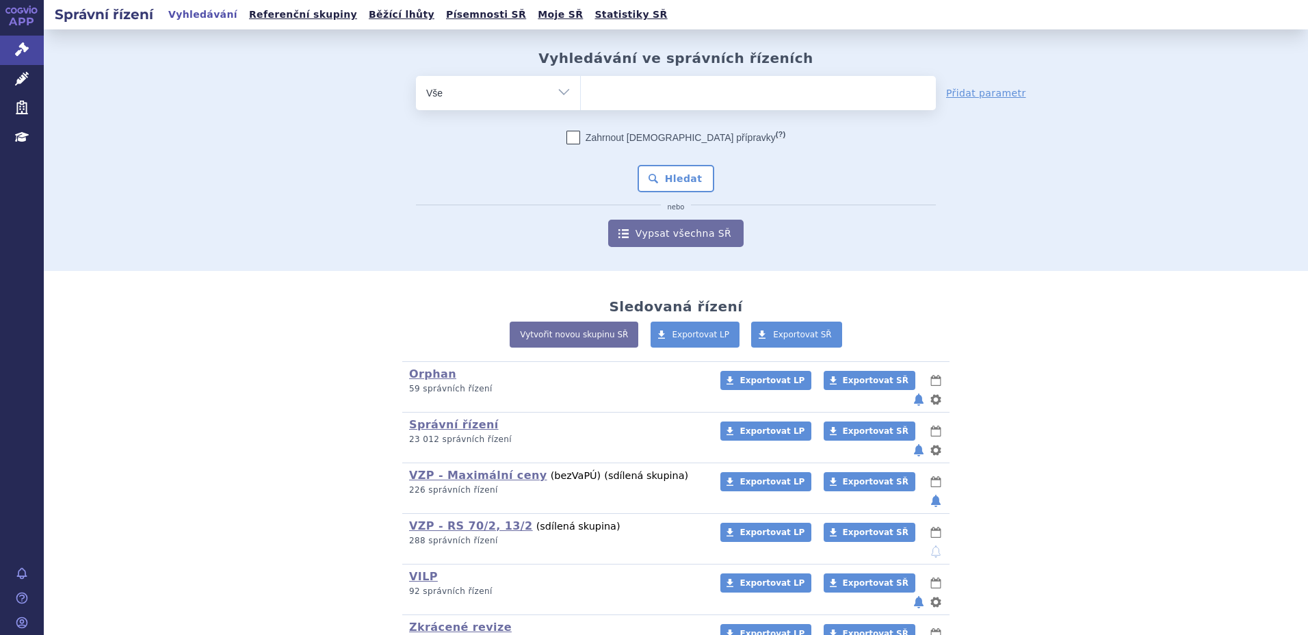
click at [726, 105] on span at bounding box center [758, 93] width 355 height 34
click at [581, 105] on select at bounding box center [580, 92] width 1 height 34
